Goal: Task Accomplishment & Management: Manage account settings

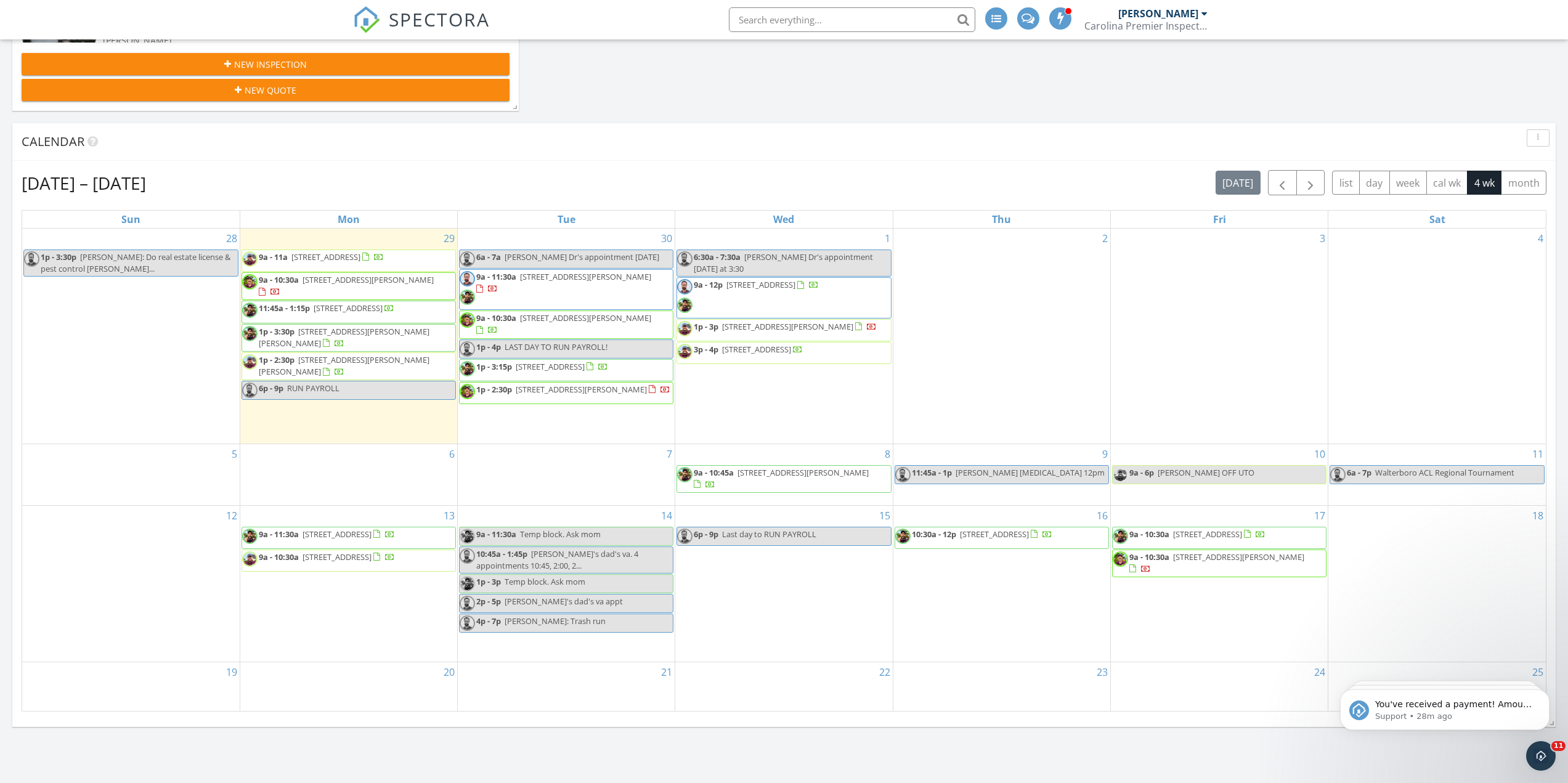
click at [771, 280] on span "[STREET_ADDRESS]" at bounding box center [760, 284] width 69 height 11
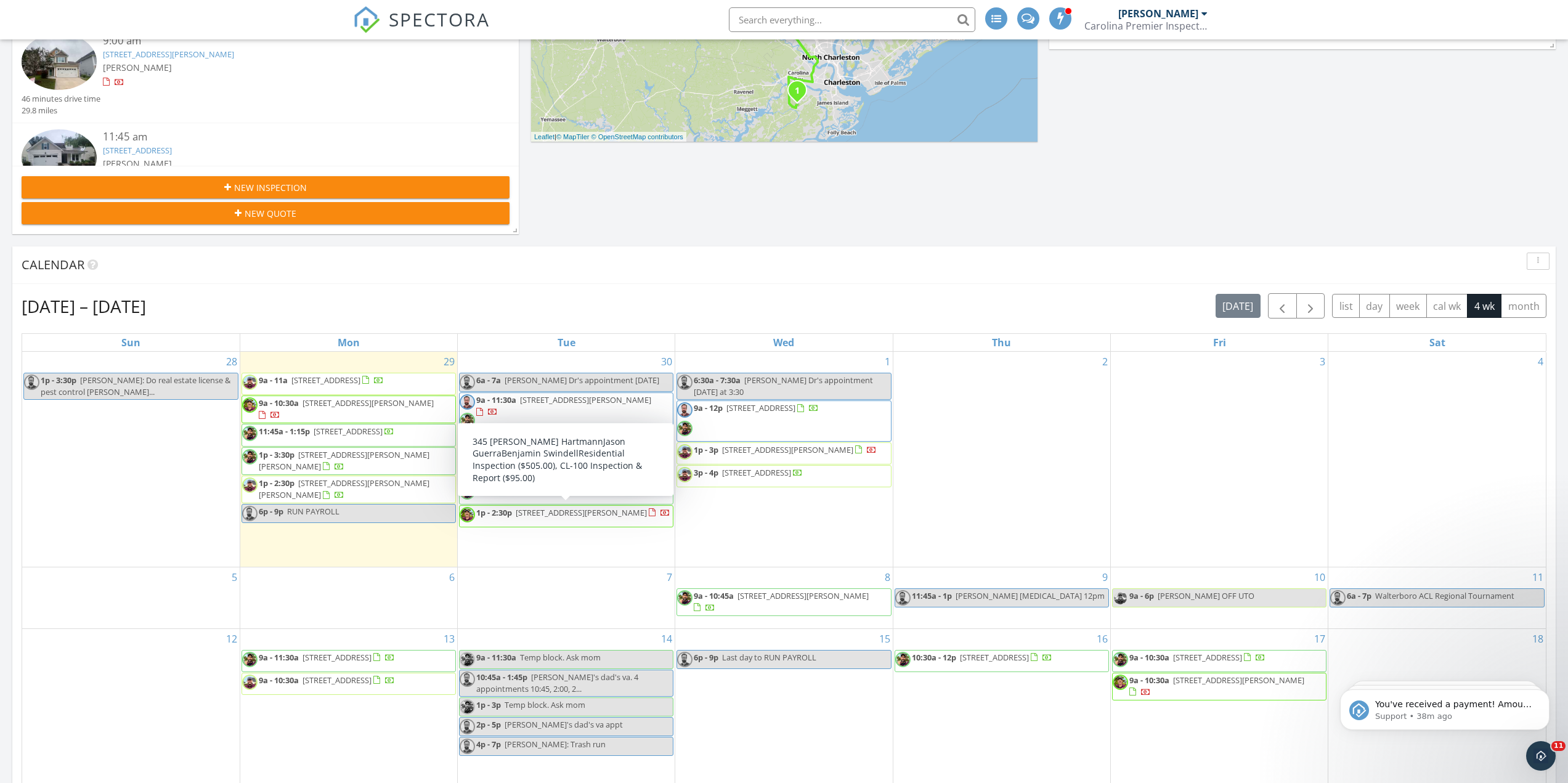
click at [554, 518] on span "1p - 2:30p 345 Susan Dr, Charleston 29407" at bounding box center [565, 516] width 211 height 19
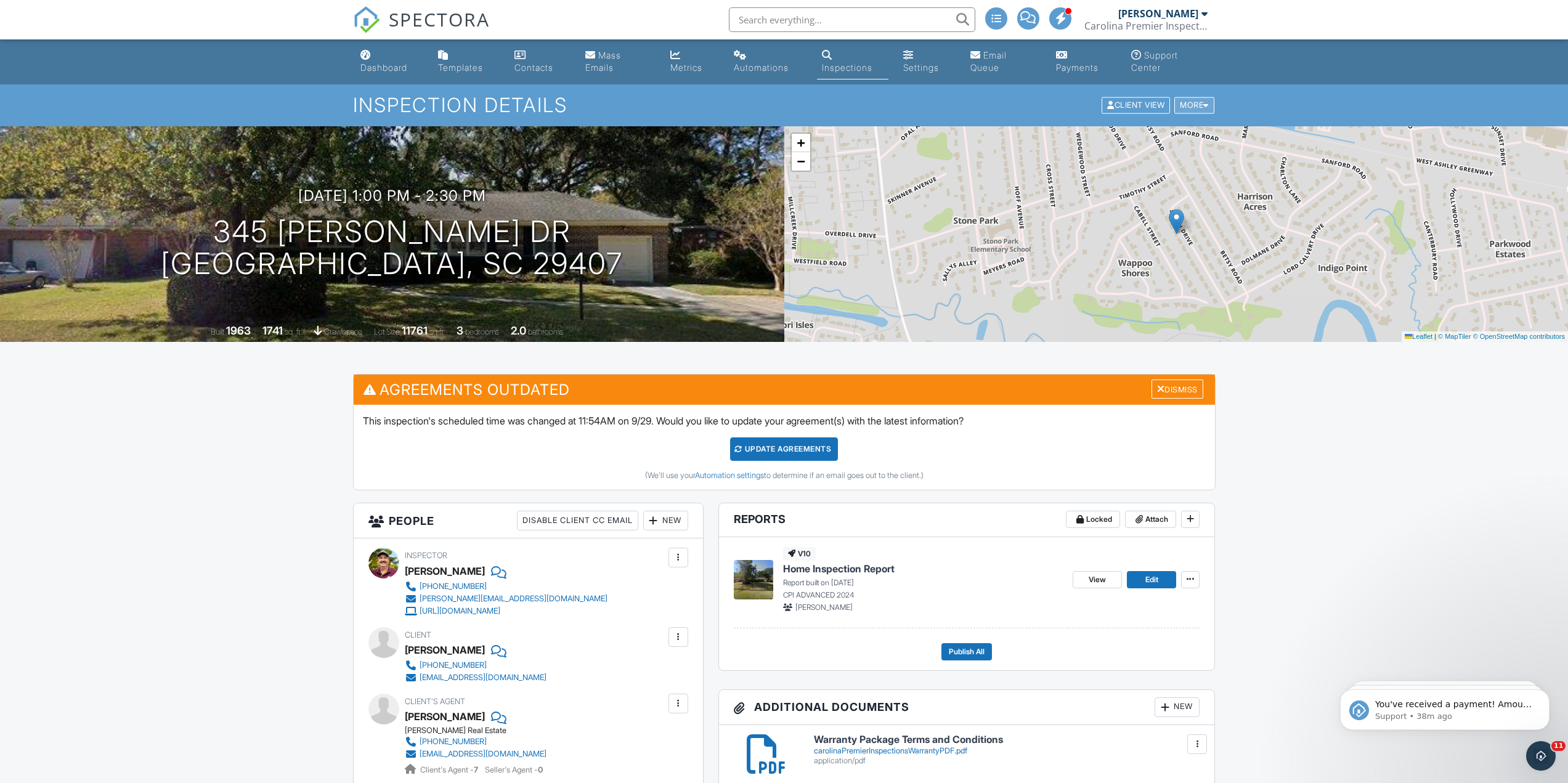
click at [1200, 107] on div "More" at bounding box center [1194, 106] width 40 height 17
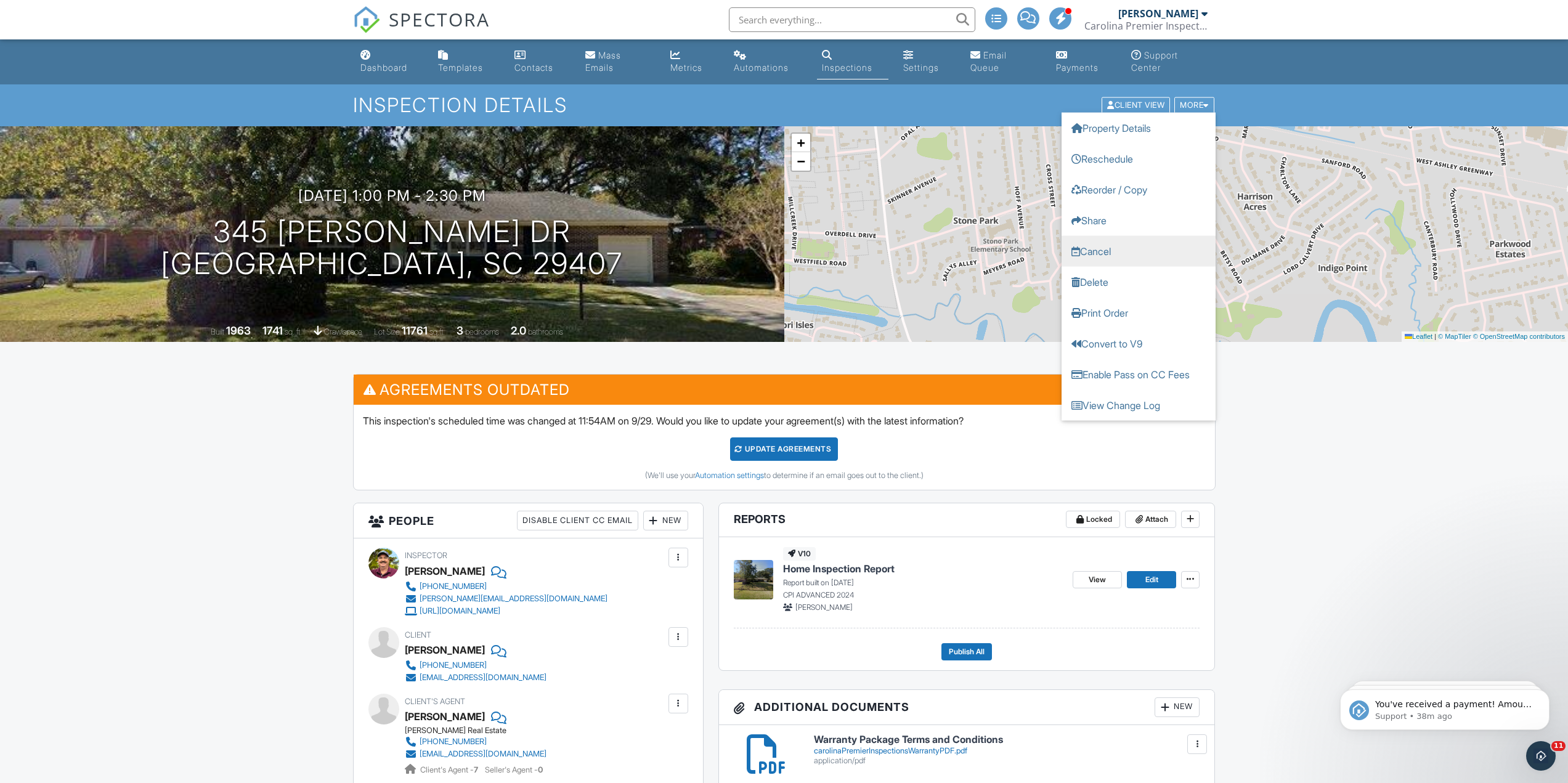
click at [1137, 246] on link "Cancel" at bounding box center [1138, 251] width 154 height 31
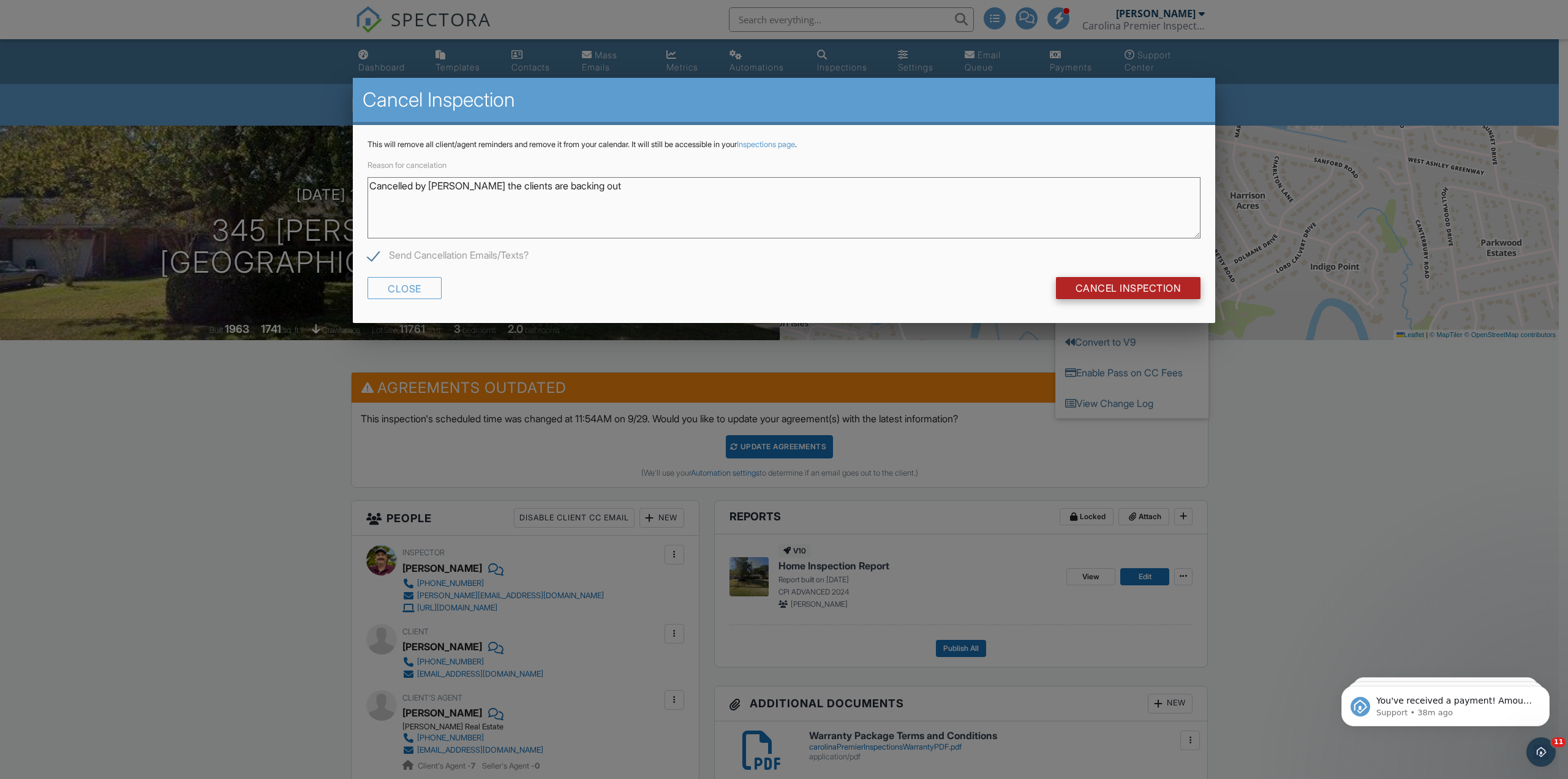
type textarea "Cancelled by Benjamin the clients are backing out"
click at [1101, 285] on input "Cancel Inspection" at bounding box center [1128, 288] width 145 height 22
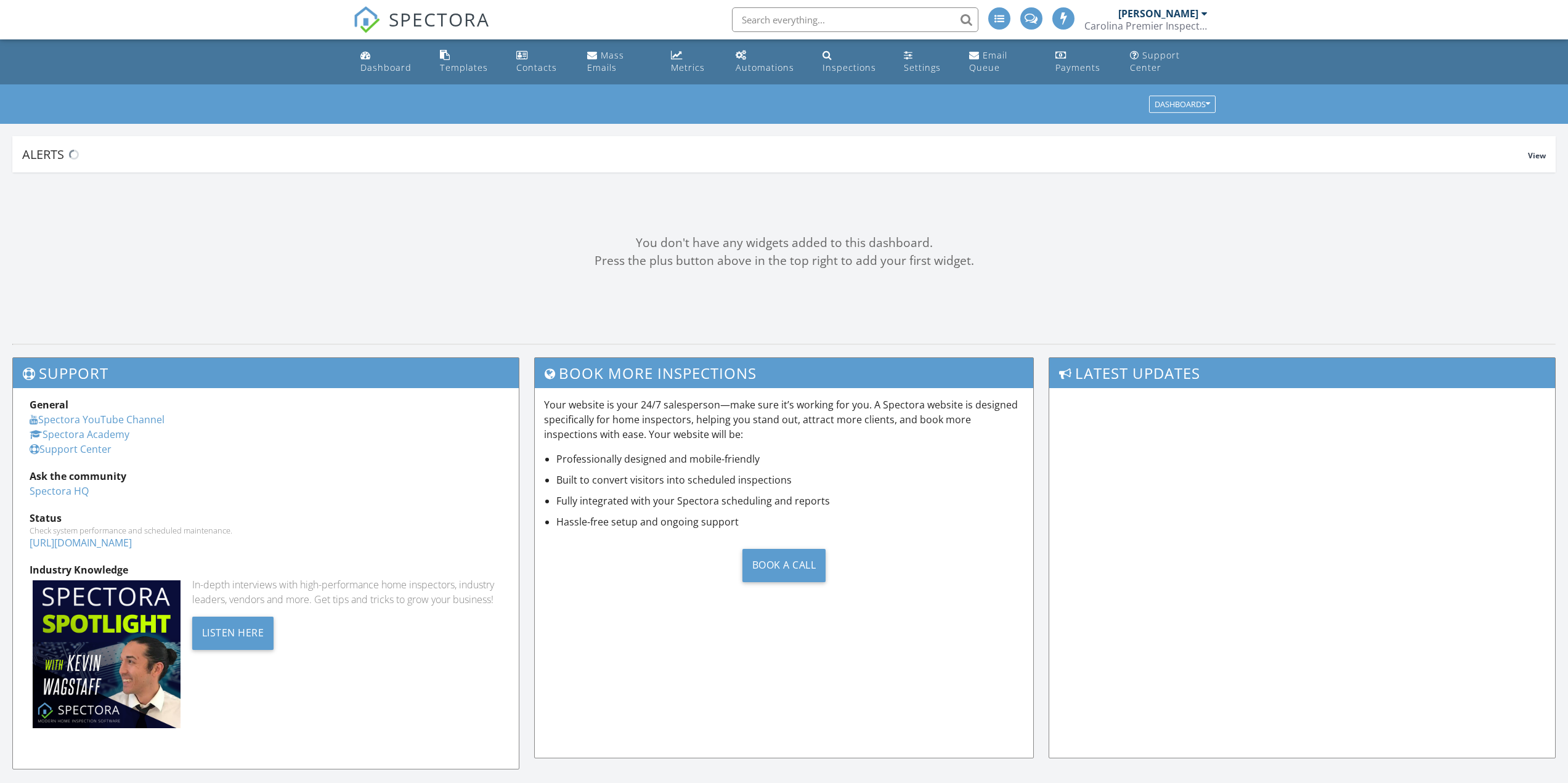
click at [813, 9] on input "text" at bounding box center [855, 19] width 247 height 24
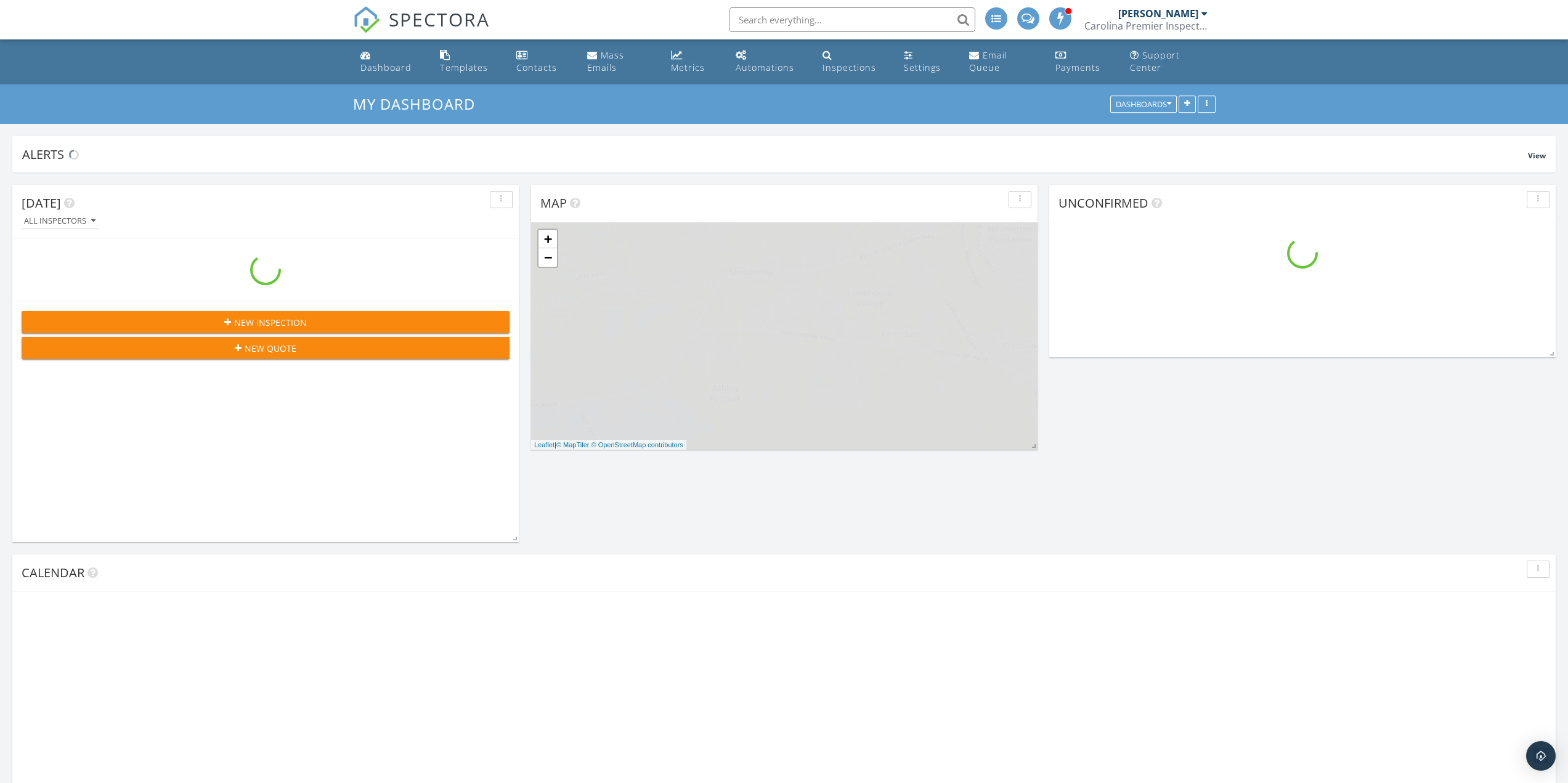
scroll to position [1756, 1587]
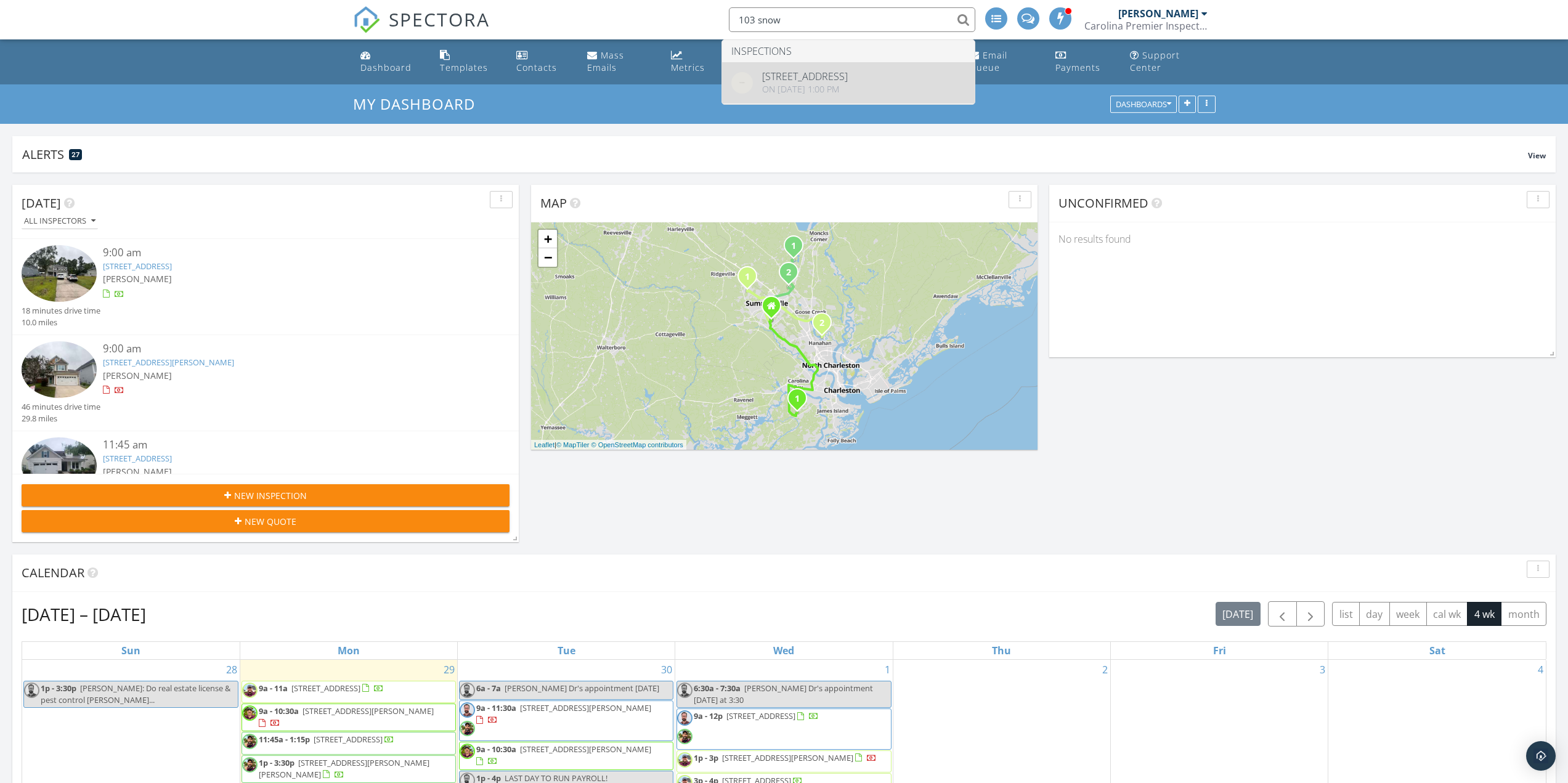
type input "103 snow"
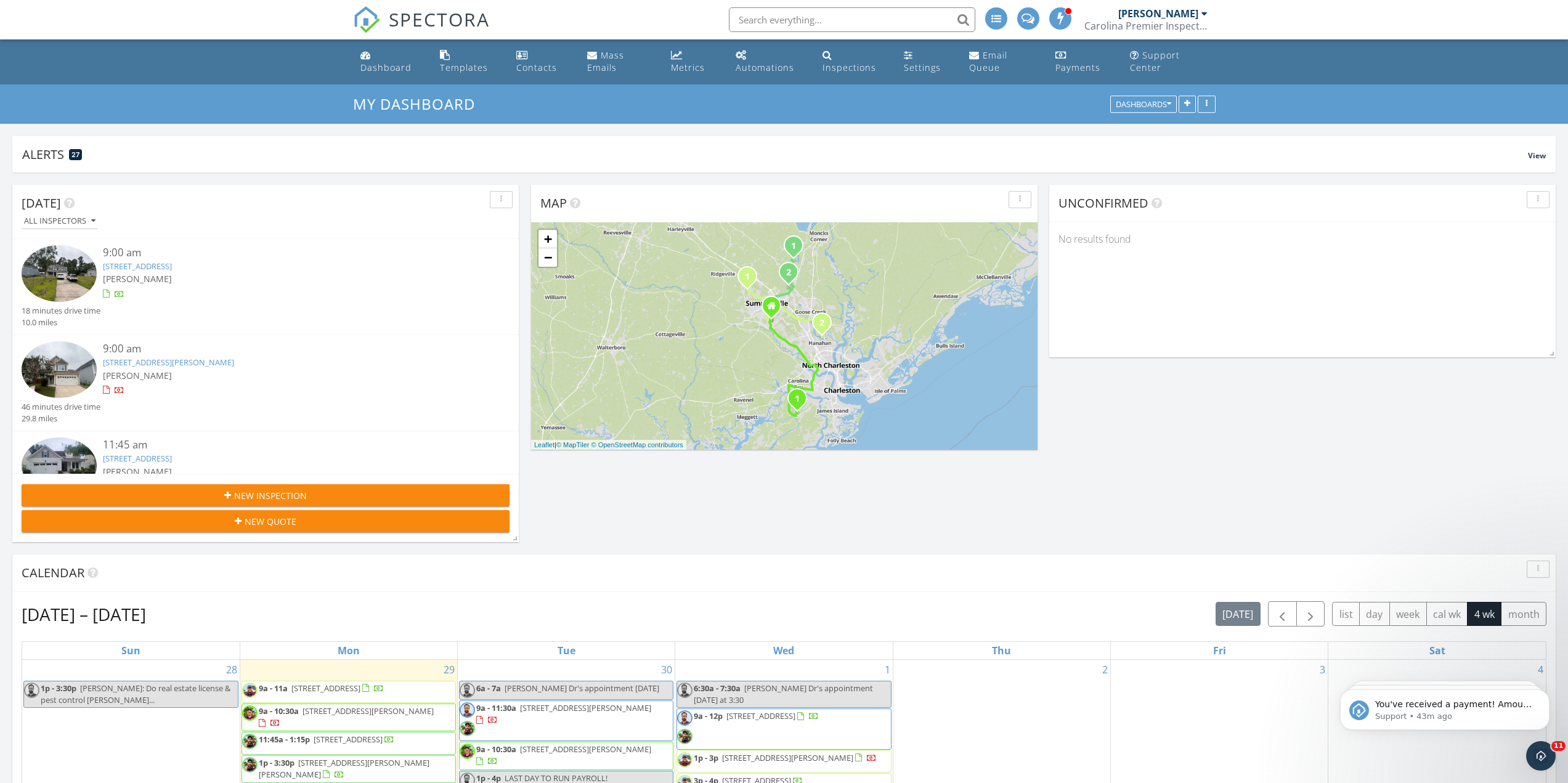
scroll to position [0, 0]
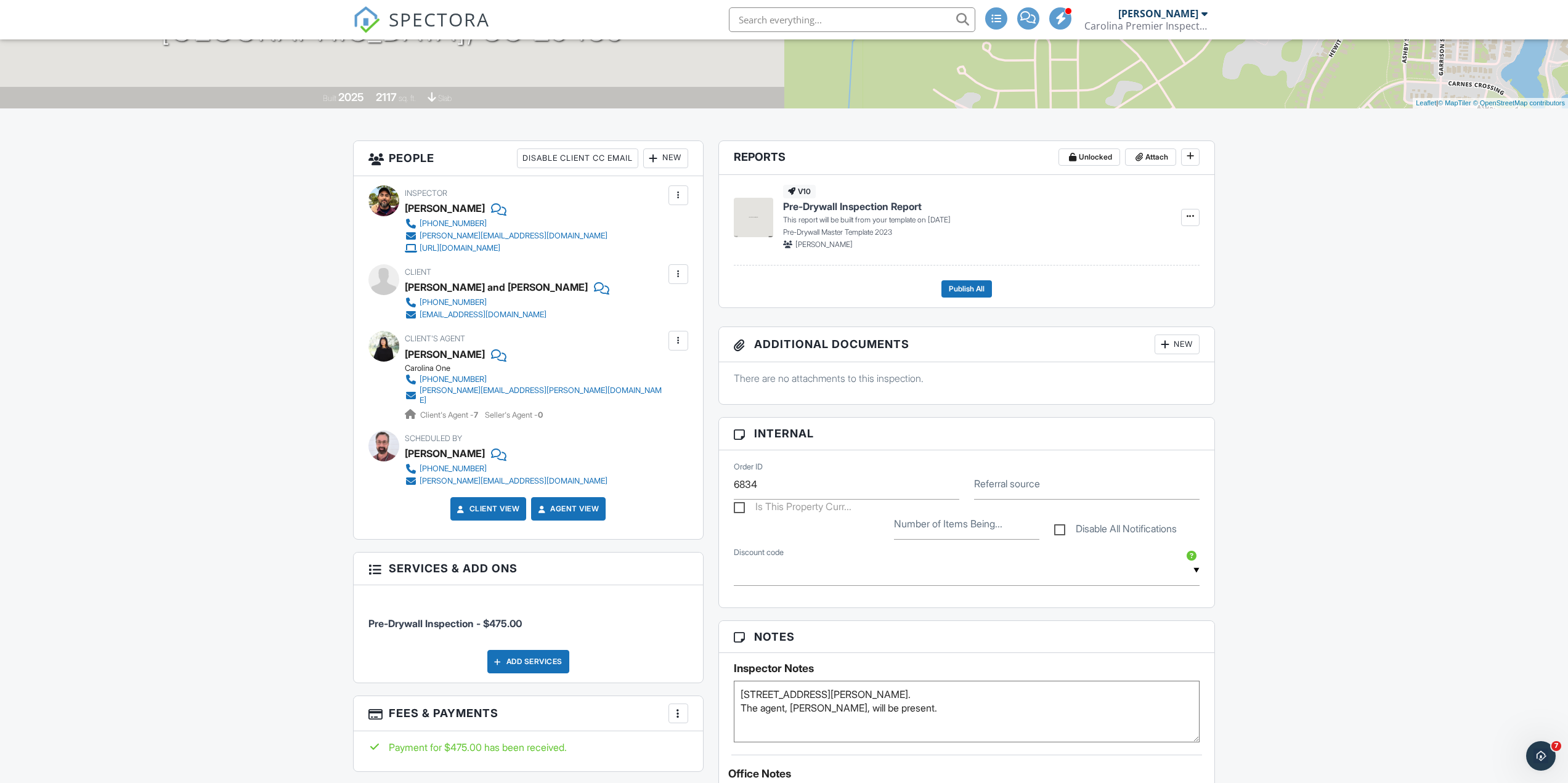
scroll to position [493, 0]
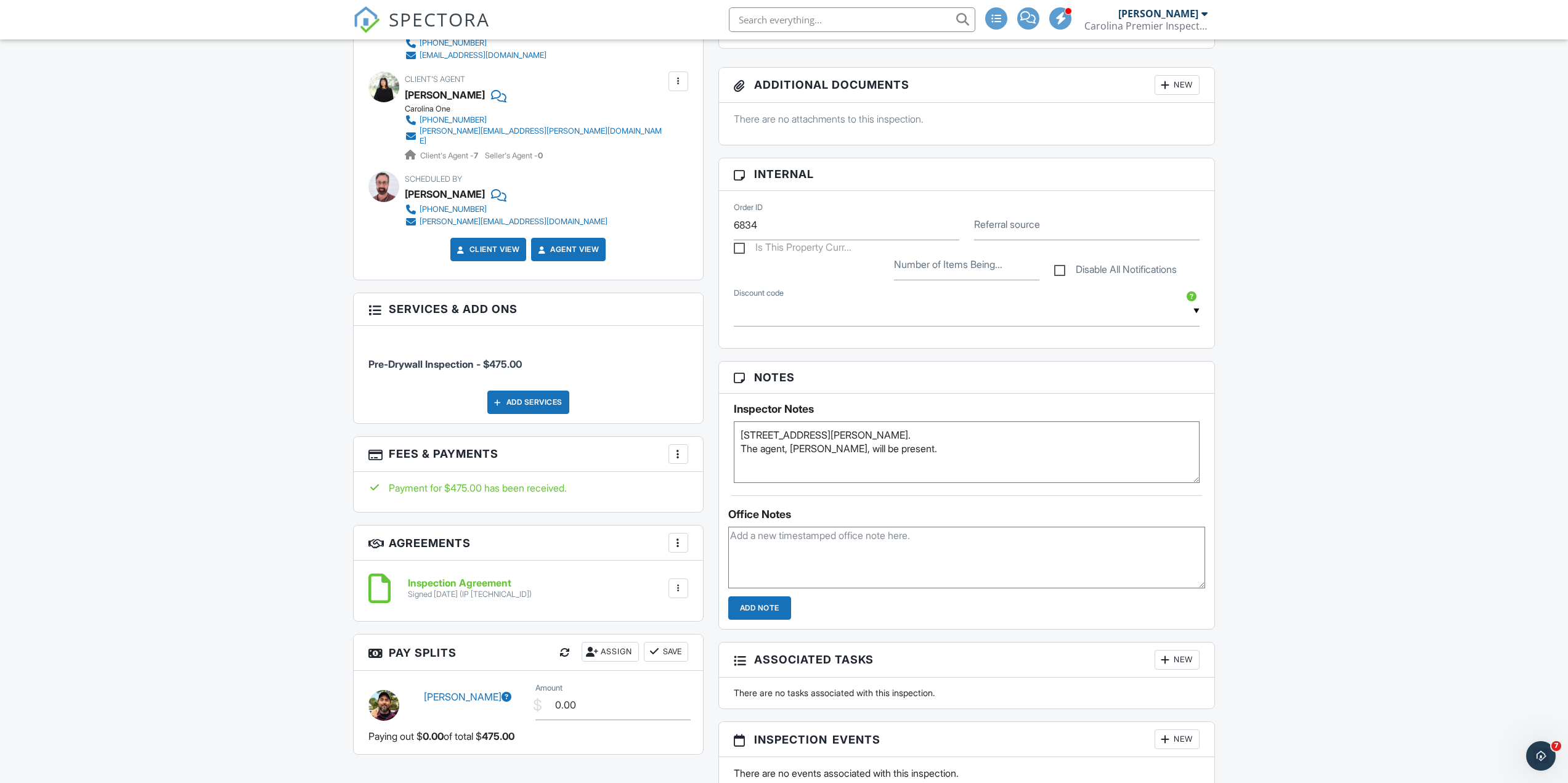
click at [930, 440] on textarea "[STREET_ADDRESS][PERSON_NAME]. The agent, [PERSON_NAME], will be present." at bounding box center [967, 451] width 467 height 61
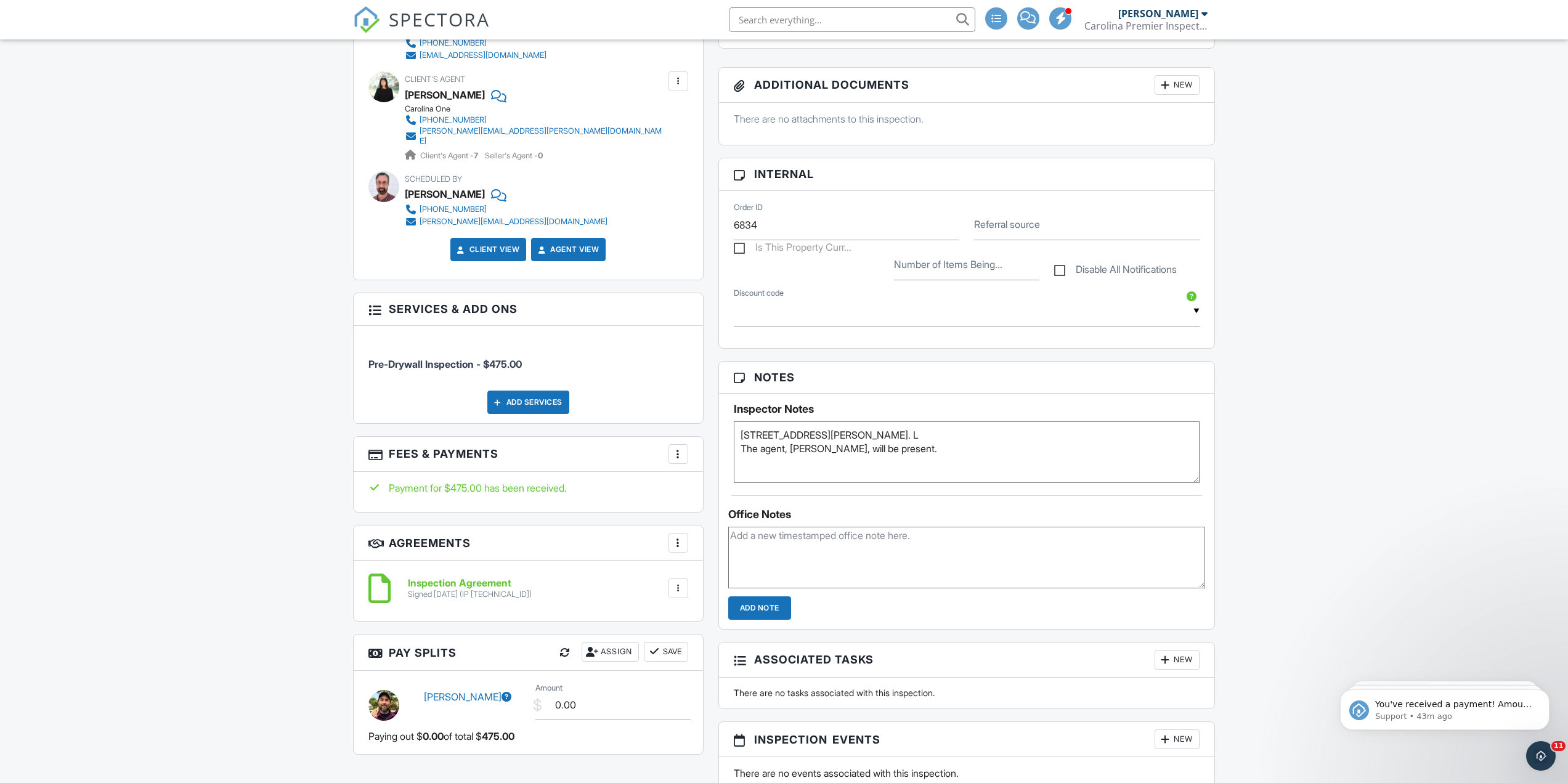
scroll to position [0, 0]
type textarea "[STREET_ADDRESS][PERSON_NAME]. Lot # 16-158 The agent, [PERSON_NAME], will be p…"
click at [1356, 409] on div "Dashboard Templates Contacts Mass Emails Metrics Automations Inspections Settin…" at bounding box center [784, 451] width 1568 height 1809
